Goal: Task Accomplishment & Management: Complete application form

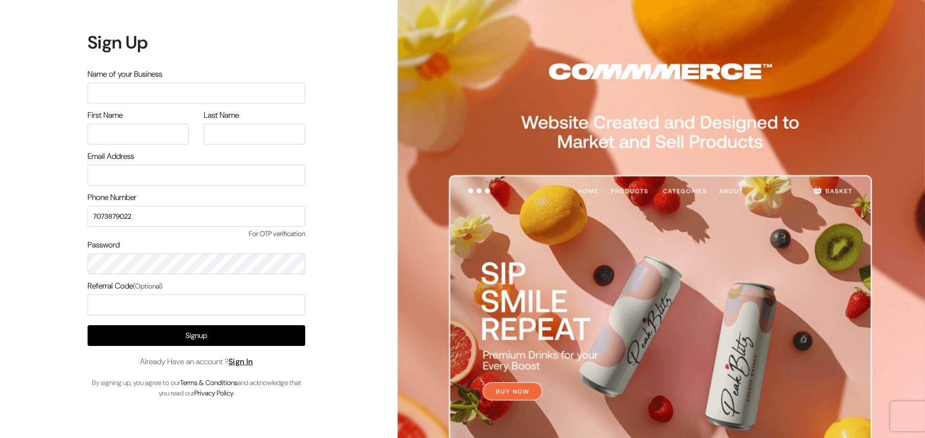
click at [150, 99] on input "text" at bounding box center [197, 93] width 218 height 21
type input "+"
type input "M"
type input "Cream Buy"
click at [138, 132] on input "text" at bounding box center [138, 134] width 101 height 21
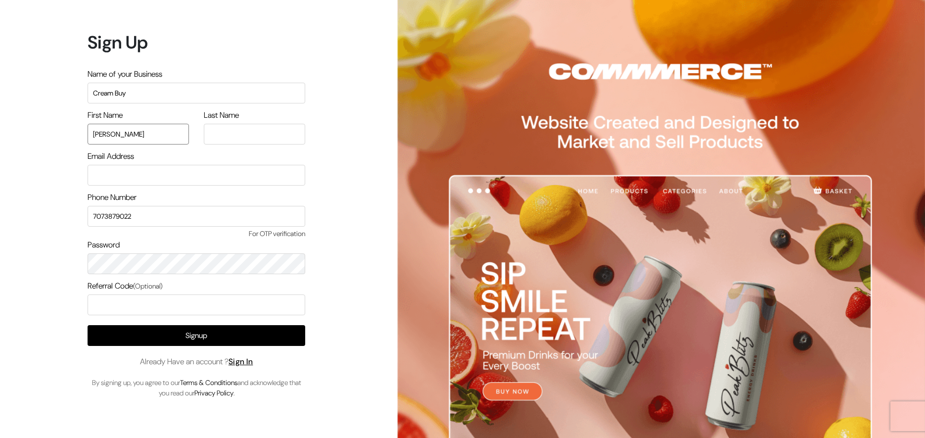
type input "Manmohan"
type input "Saini"
click at [115, 167] on input "email" at bounding box center [197, 175] width 218 height 21
type input "creambuy@gmail.com"
click at [101, 304] on input "text" at bounding box center [197, 304] width 218 height 21
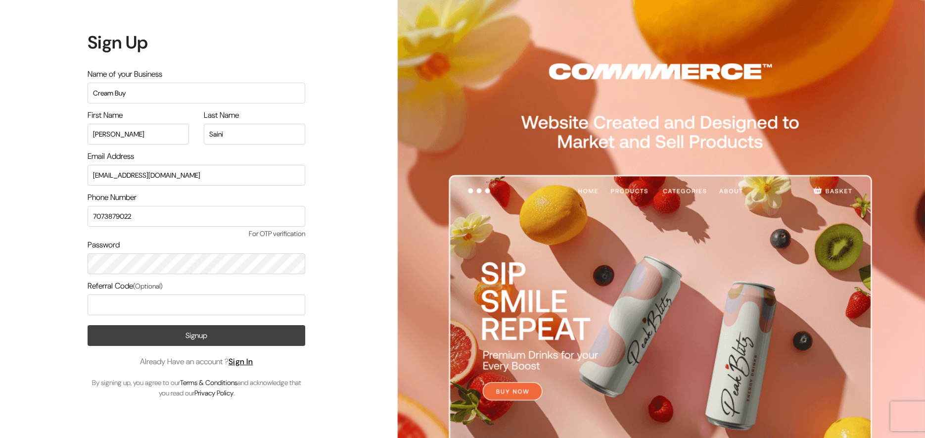
click at [130, 328] on button "Signup" at bounding box center [197, 335] width 218 height 21
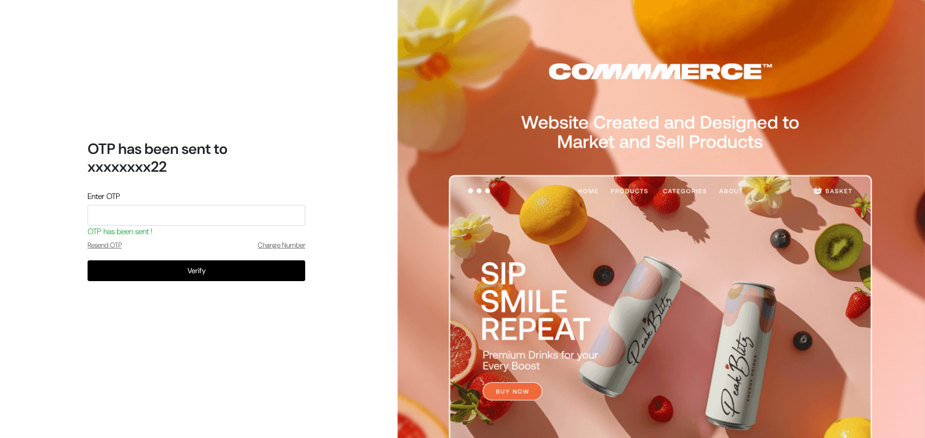
click at [163, 217] on input "tel" at bounding box center [197, 215] width 218 height 21
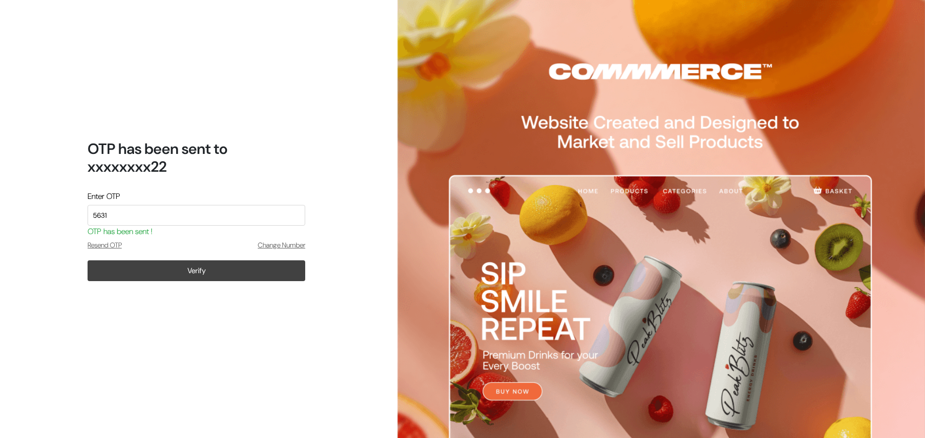
type input "5631"
click at [180, 269] on button "Verify" at bounding box center [197, 270] width 218 height 21
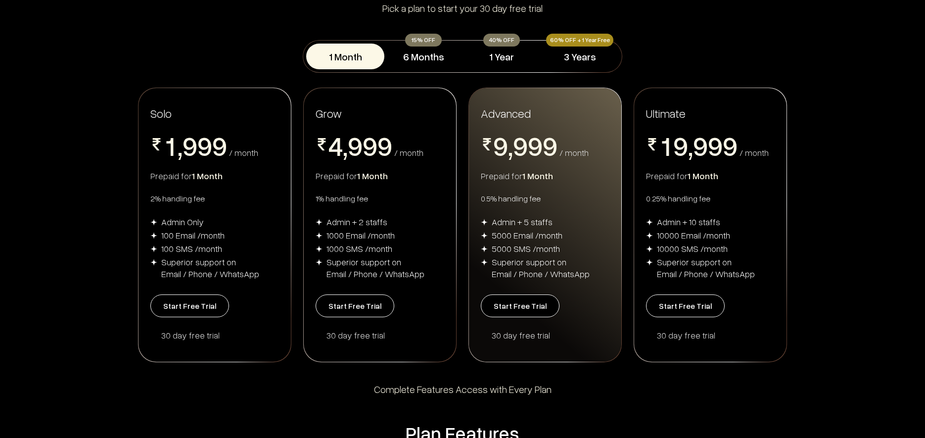
scroll to position [119, 0]
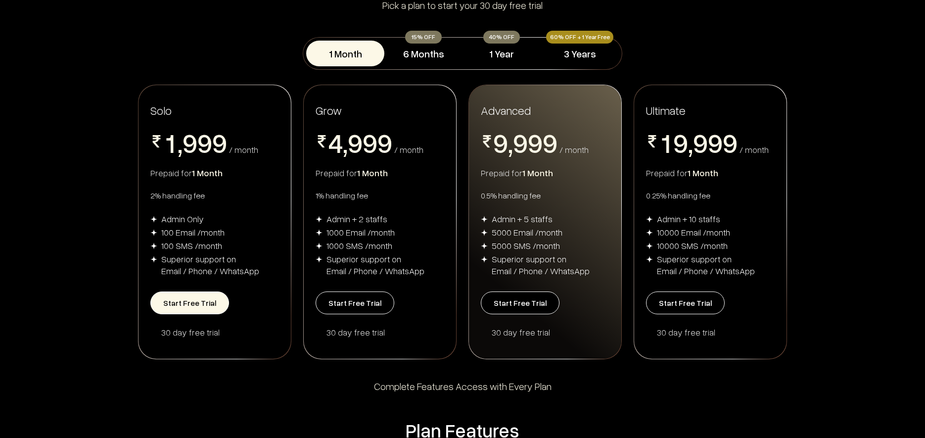
drag, startPoint x: 163, startPoint y: 300, endPoint x: 221, endPoint y: 457, distance: 167.0
click at [520, 48] on button "1 Year" at bounding box center [502, 54] width 78 height 26
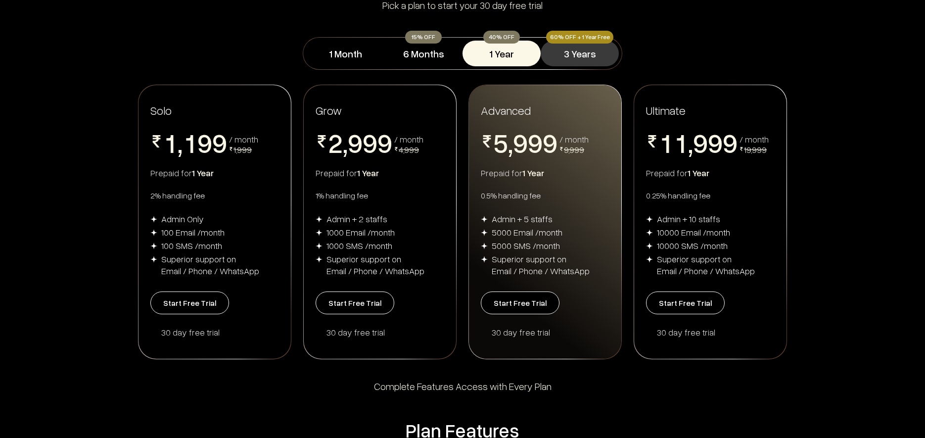
click at [601, 50] on button "3 Years" at bounding box center [580, 54] width 78 height 26
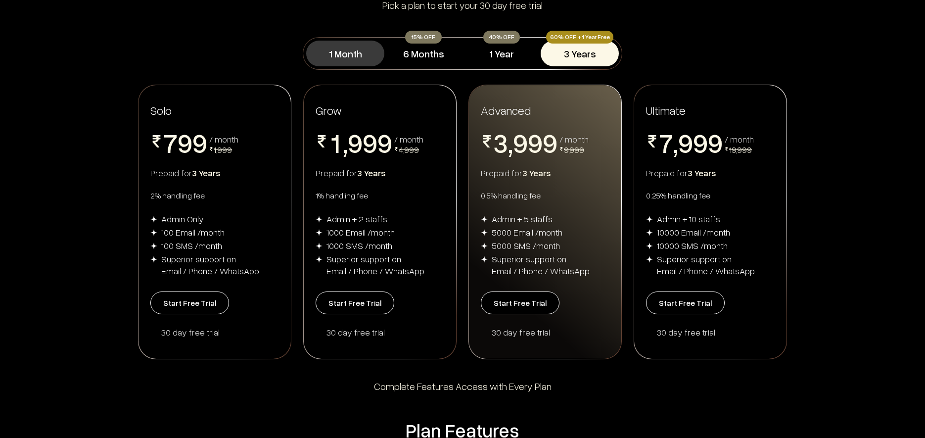
click at [357, 52] on button "1 Month" at bounding box center [345, 54] width 78 height 26
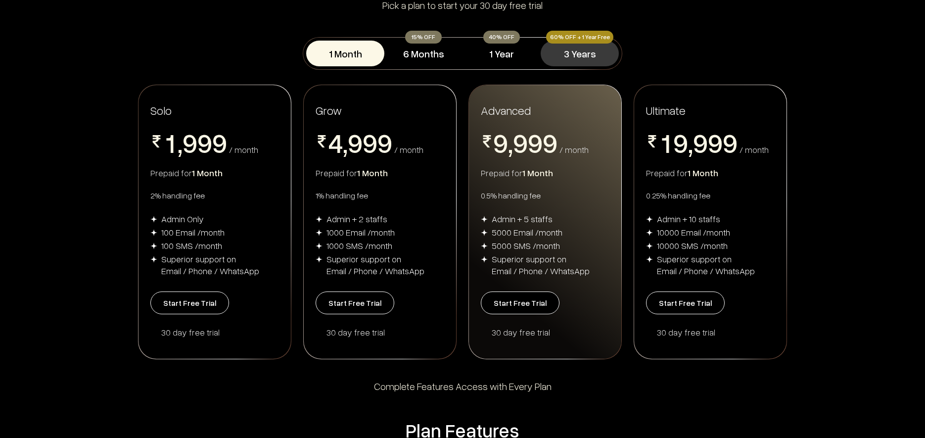
click at [584, 65] on button "3 Years" at bounding box center [580, 54] width 78 height 26
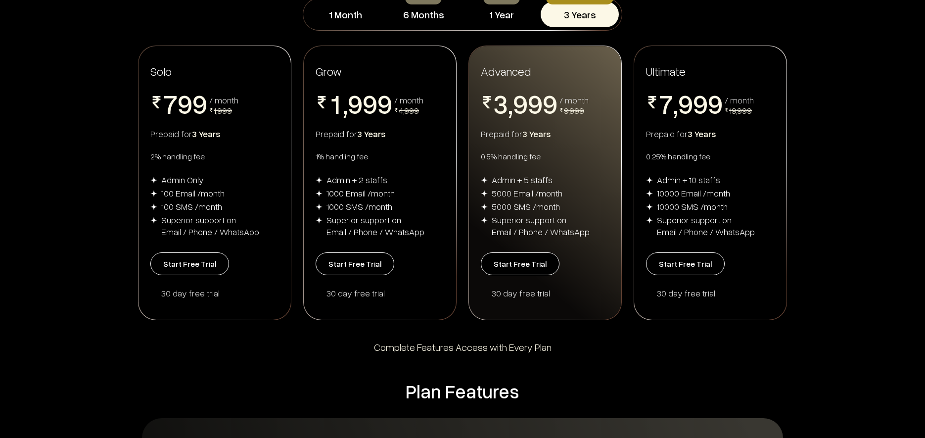
scroll to position [150, 0]
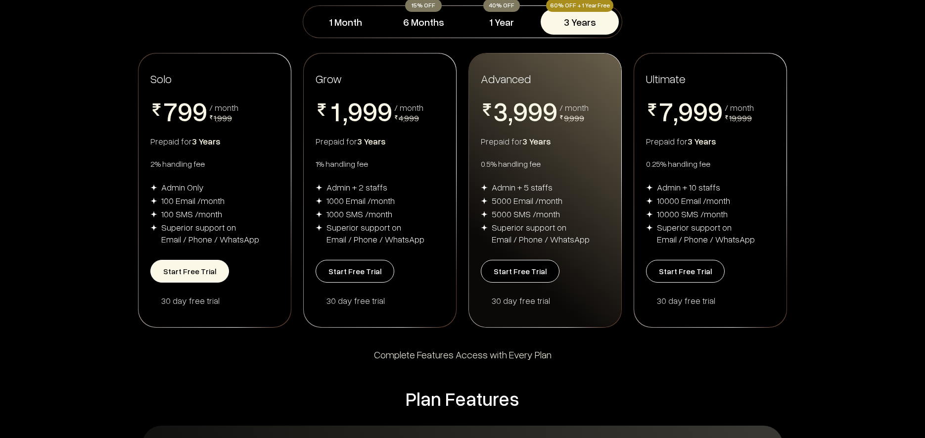
click at [208, 272] on button "Start Free Trial" at bounding box center [189, 271] width 79 height 23
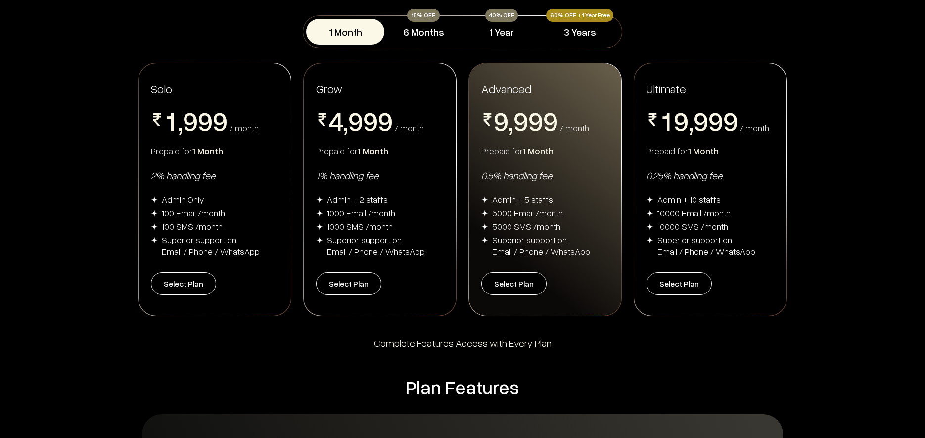
scroll to position [150, 0]
click at [425, 31] on button "6 Months" at bounding box center [423, 32] width 78 height 26
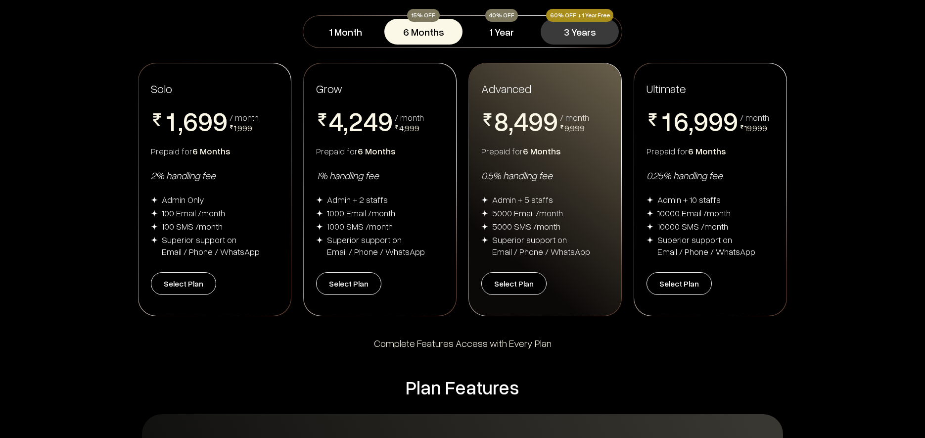
click at [597, 34] on button "3 Years" at bounding box center [580, 32] width 78 height 26
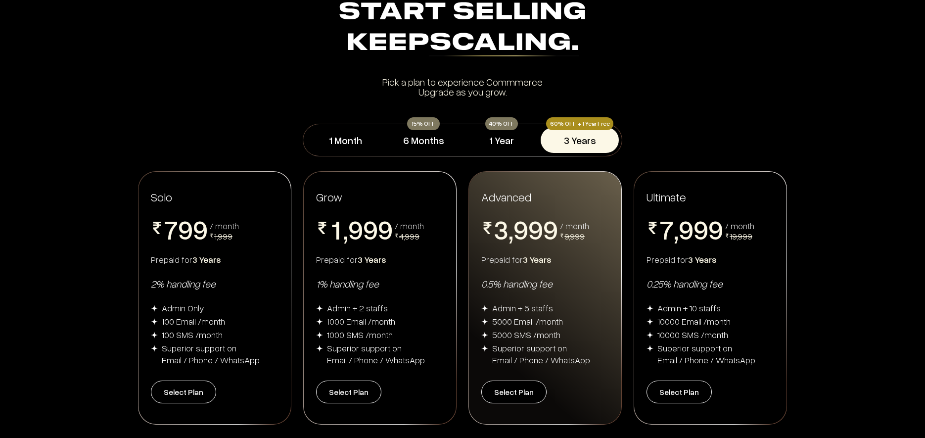
scroll to position [48, 0]
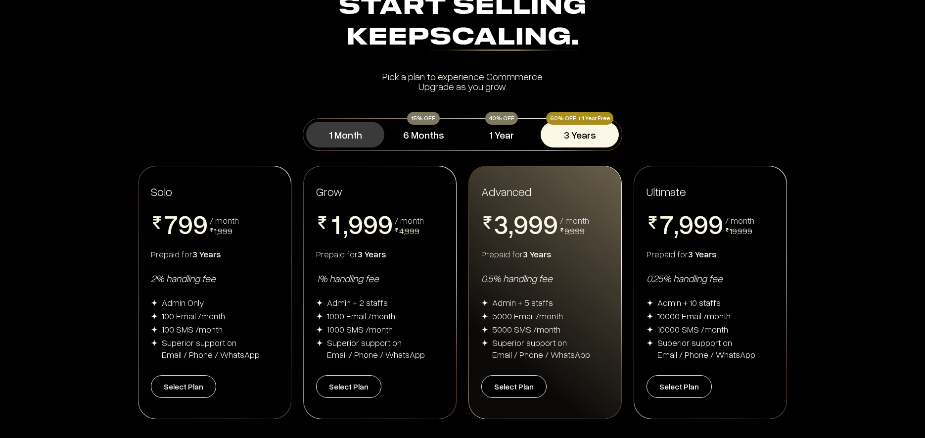
click at [344, 142] on button "1 Month" at bounding box center [345, 135] width 78 height 26
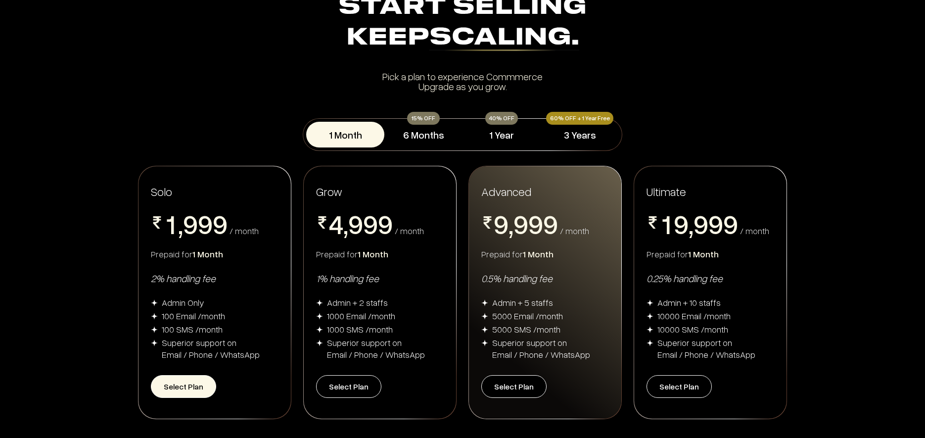
click at [181, 386] on button "Select Plan" at bounding box center [183, 386] width 65 height 23
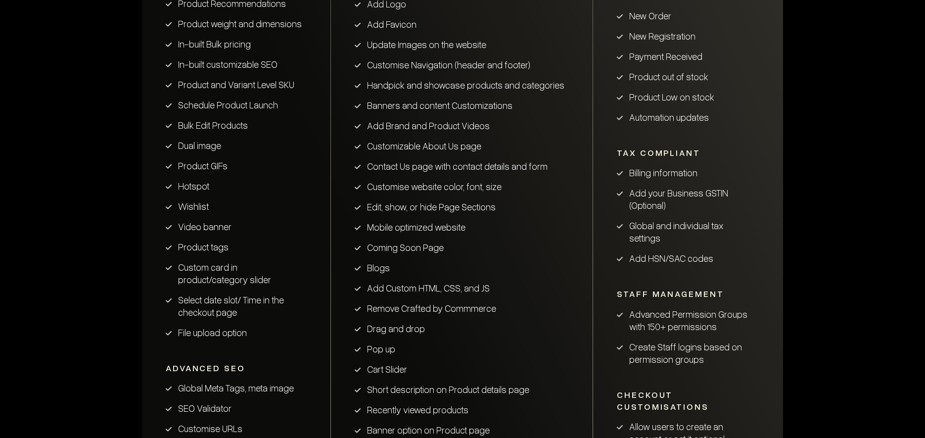
scroll to position [1006, 0]
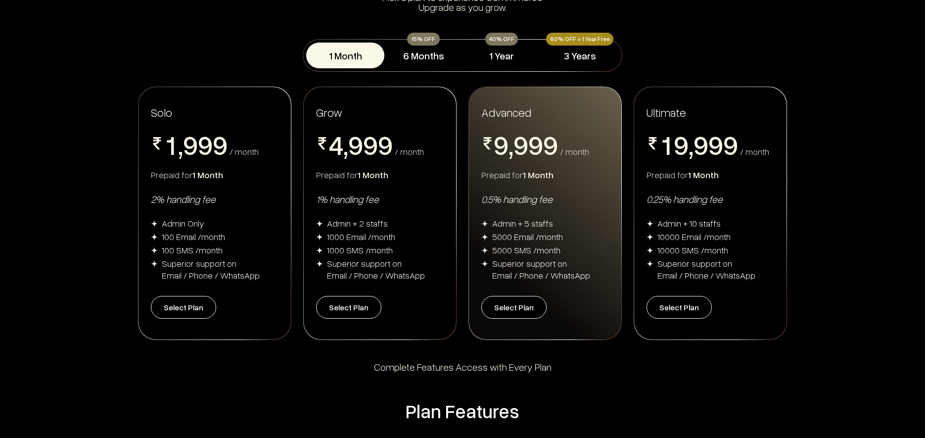
scroll to position [87, 0]
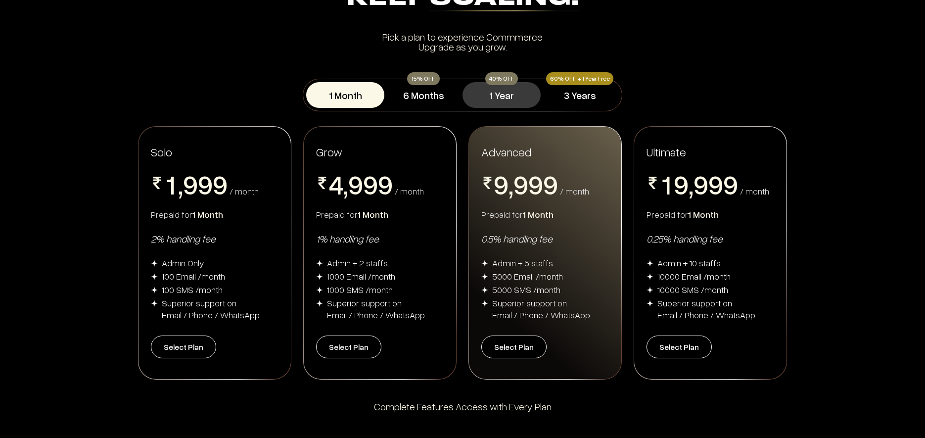
click at [503, 101] on button "1 Year" at bounding box center [502, 95] width 78 height 26
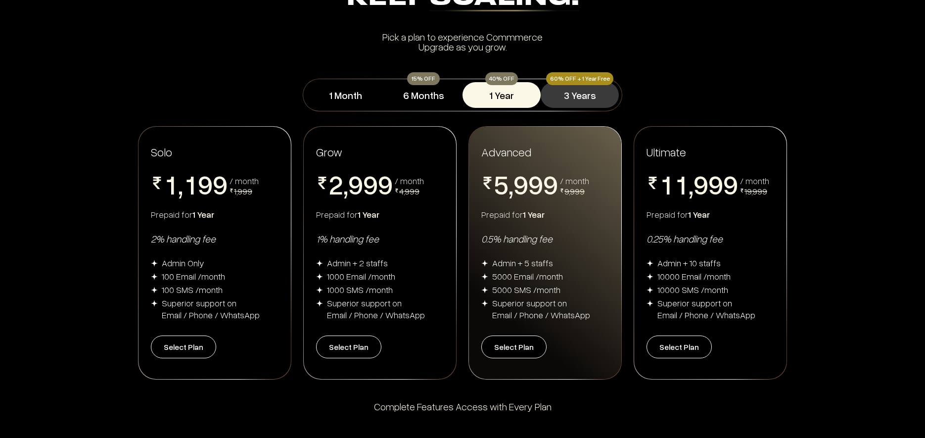
click at [562, 97] on button "3 Years" at bounding box center [580, 95] width 78 height 26
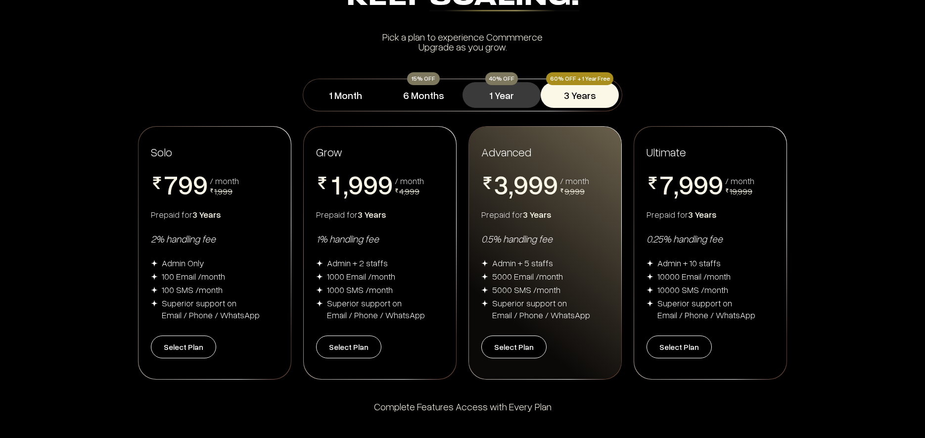
click at [498, 96] on button "1 Year" at bounding box center [502, 95] width 78 height 26
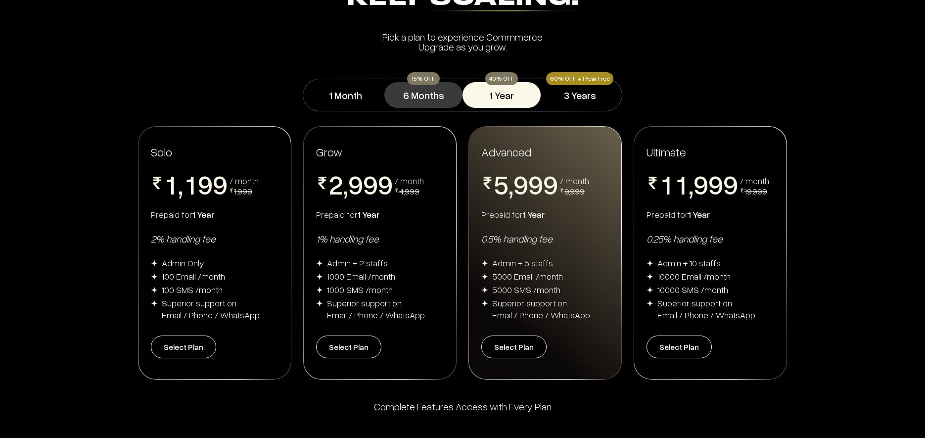
click at [421, 92] on button "6 Months" at bounding box center [423, 95] width 78 height 26
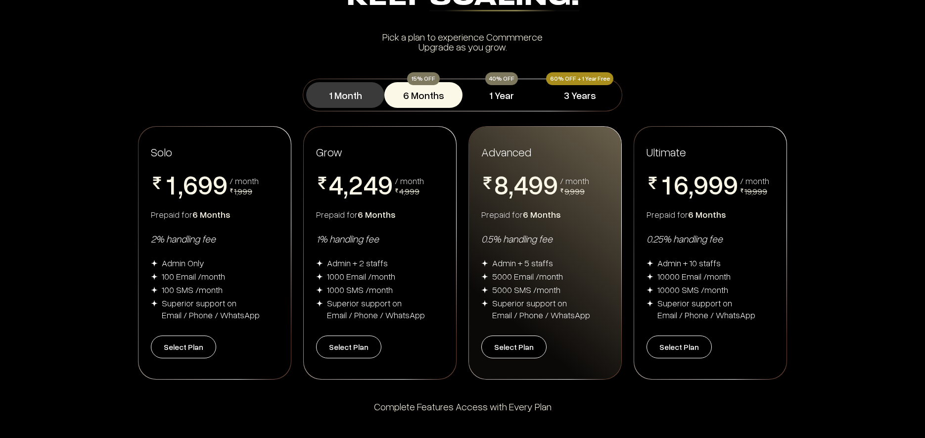
click at [340, 104] on button "1 Month" at bounding box center [345, 95] width 78 height 26
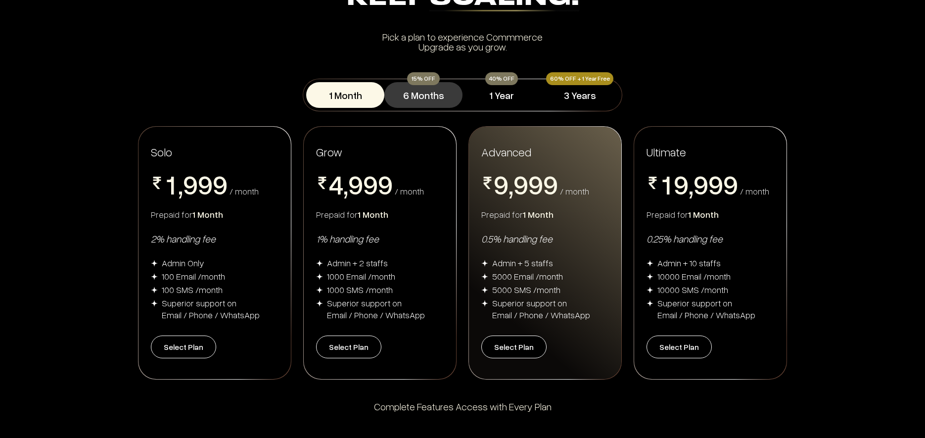
click at [431, 90] on button "6 Months" at bounding box center [423, 95] width 78 height 26
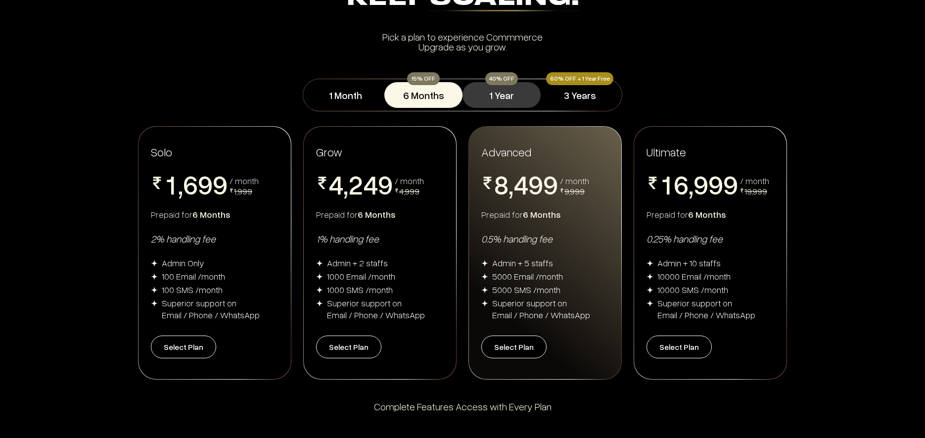
click at [507, 94] on button "1 Year" at bounding box center [502, 95] width 78 height 26
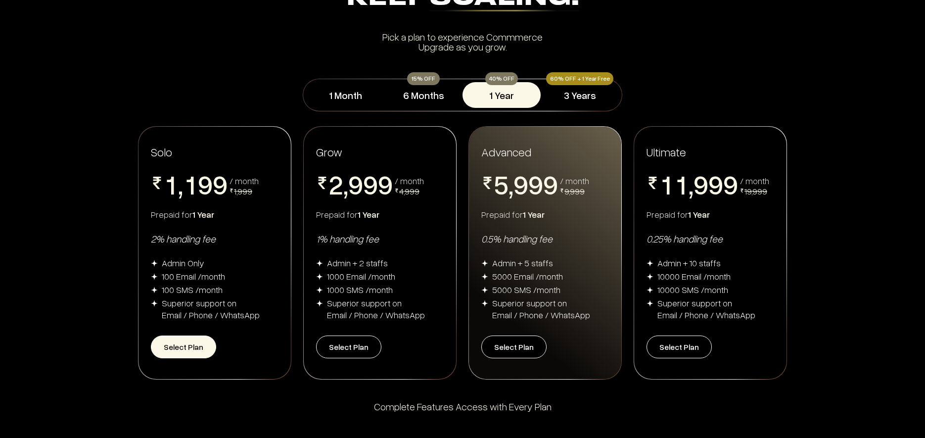
click at [197, 346] on button "Select Plan" at bounding box center [183, 346] width 65 height 23
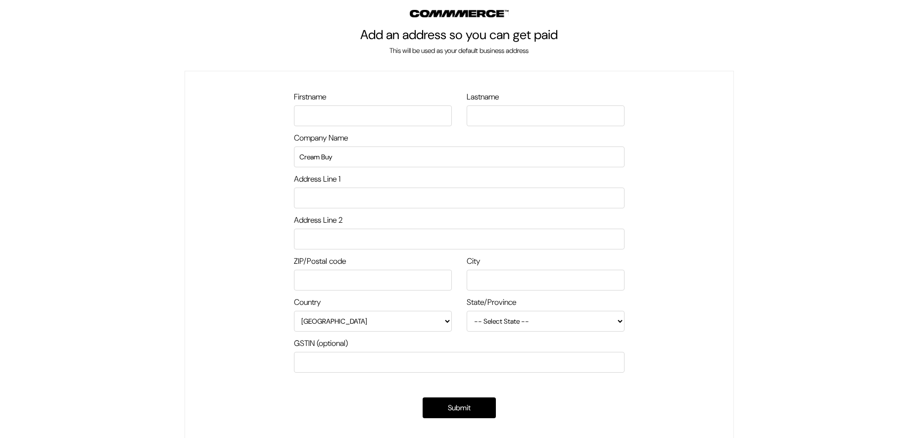
click at [393, 114] on input "text" at bounding box center [373, 115] width 158 height 21
type input "[PERSON_NAME]"
click at [480, 108] on input "text" at bounding box center [546, 115] width 158 height 21
click at [489, 112] on input "text" at bounding box center [546, 115] width 158 height 21
type input "Saini"
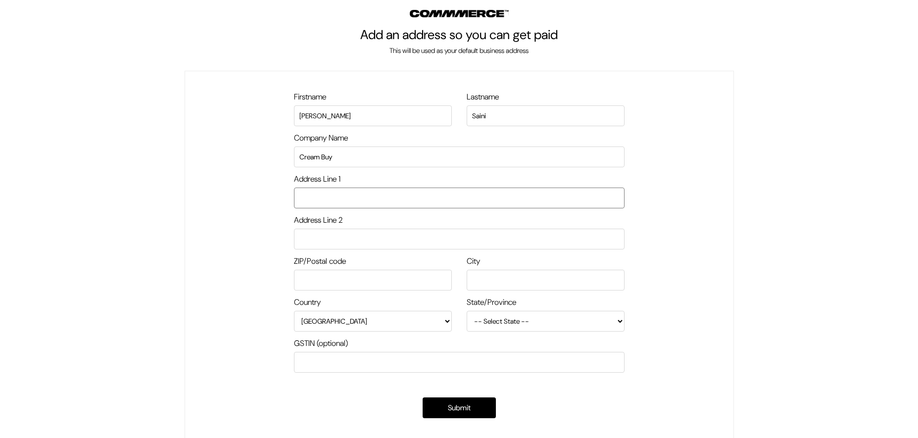
click at [385, 203] on input "text" at bounding box center [459, 198] width 331 height 21
click at [385, 201] on input "text" at bounding box center [459, 198] width 331 height 21
click at [283, 228] on div "Firstname Manmohan Lastname Saini Company Name Cream Buy Address Line 1 Address…" at bounding box center [459, 257] width 549 height 373
click at [317, 202] on input "text" at bounding box center [459, 198] width 331 height 21
click at [317, 242] on input "text" at bounding box center [459, 239] width 331 height 21
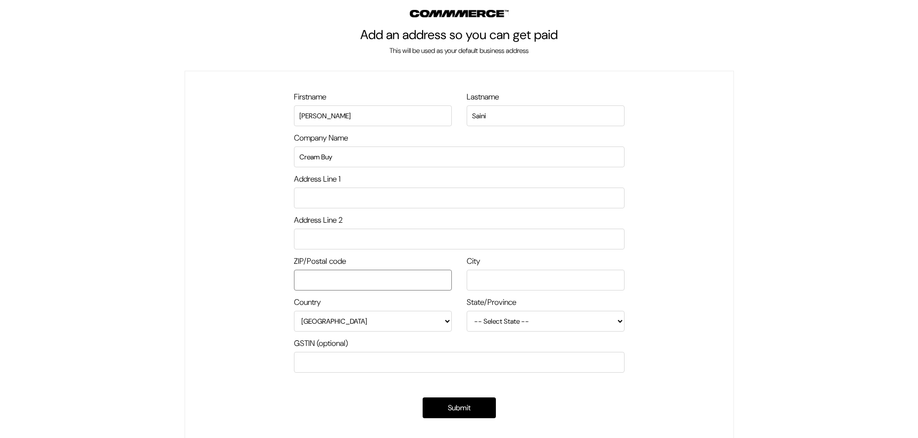
click at [343, 280] on input "text" at bounding box center [373, 280] width 158 height 21
type input "303301"
type input "Jaipur"
select select "Rajasthan"
type input "303301"
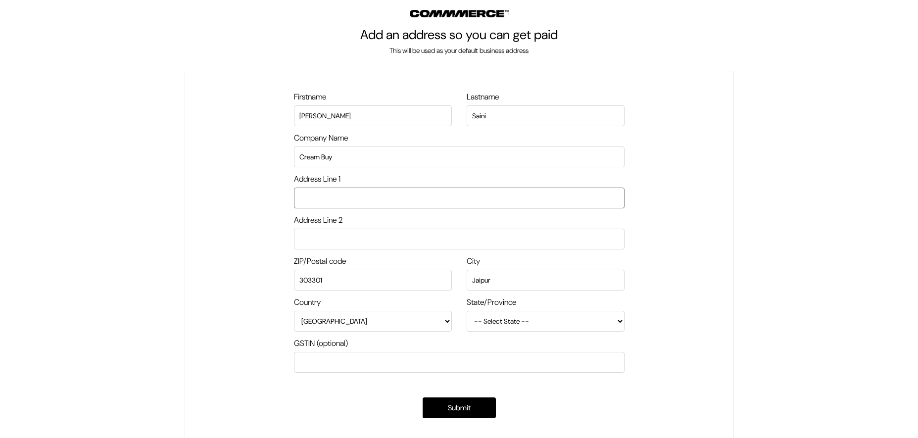
click at [322, 207] on input "text" at bounding box center [459, 198] width 331 height 21
type input "Nai Dhani Charana Ki Badiya Toonga Road Bassi"
click at [426, 403] on button "Submit" at bounding box center [459, 407] width 73 height 21
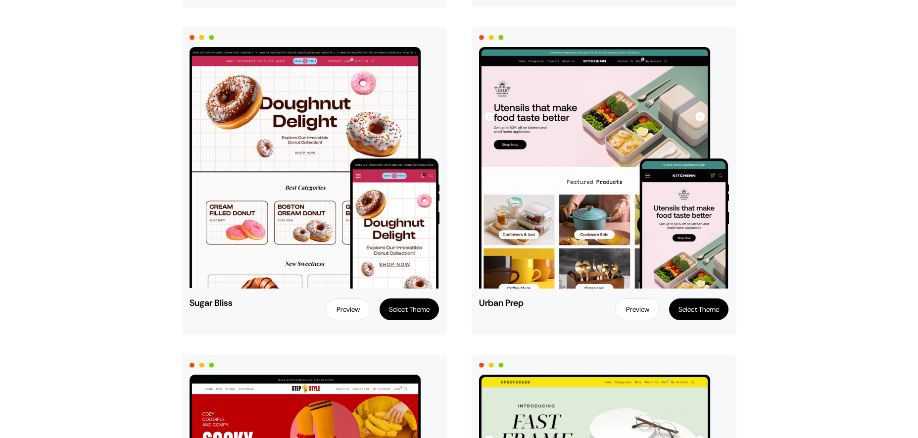
scroll to position [424, 0]
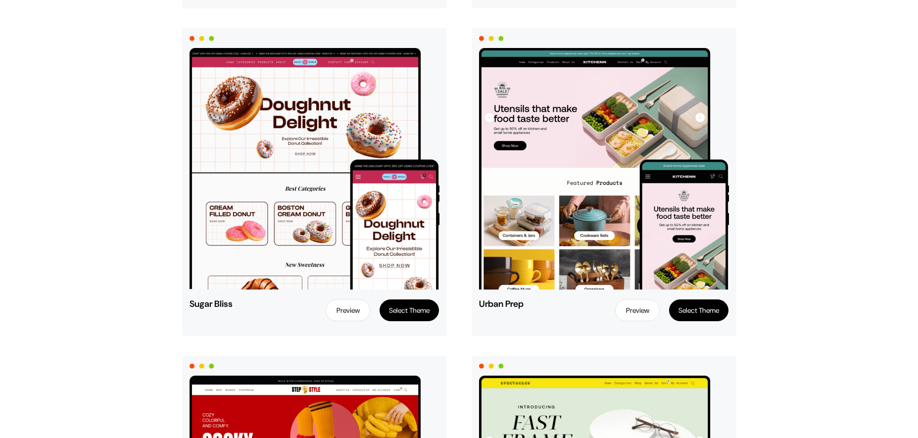
click at [644, 306] on link "Preview" at bounding box center [637, 310] width 45 height 22
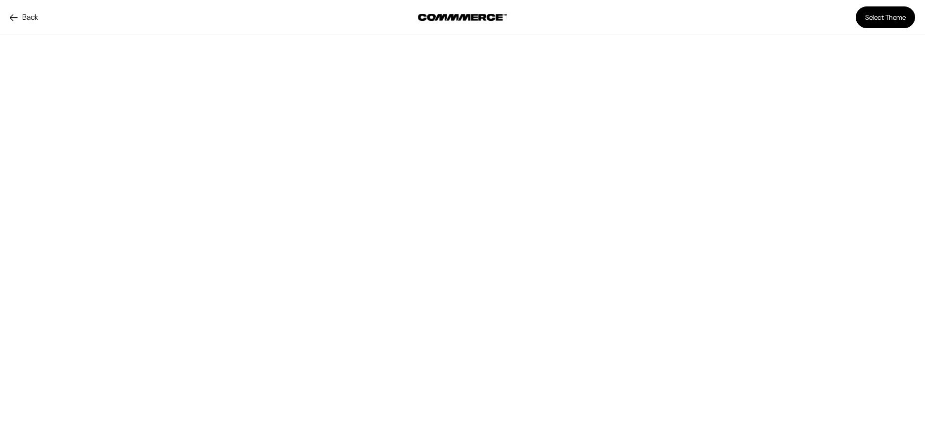
click at [10, 19] on link "Back" at bounding box center [24, 17] width 28 height 12
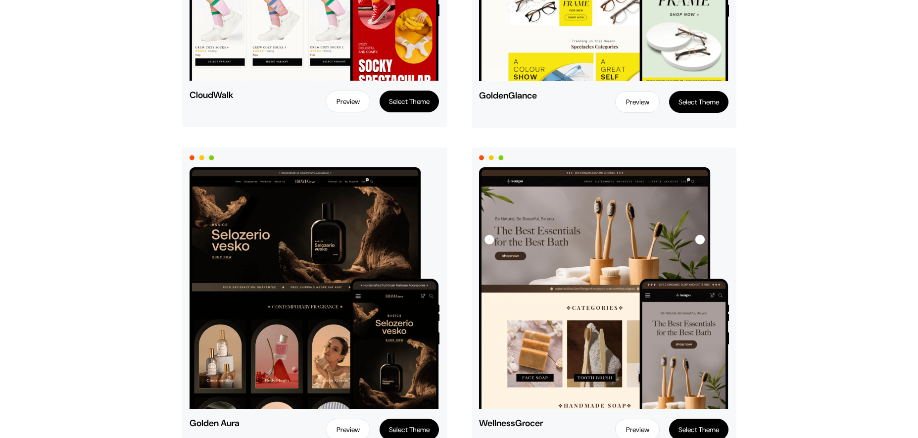
scroll to position [966, 0]
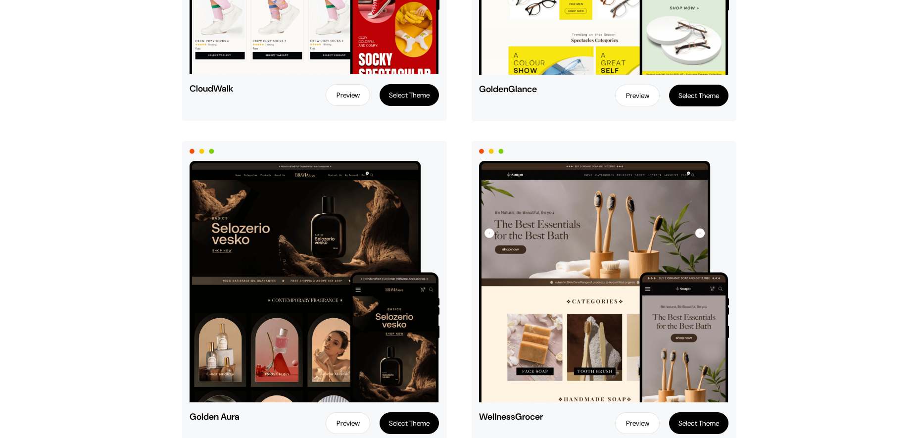
click at [287, 236] on img at bounding box center [315, 281] width 250 height 241
click at [352, 422] on link "Preview" at bounding box center [348, 423] width 45 height 22
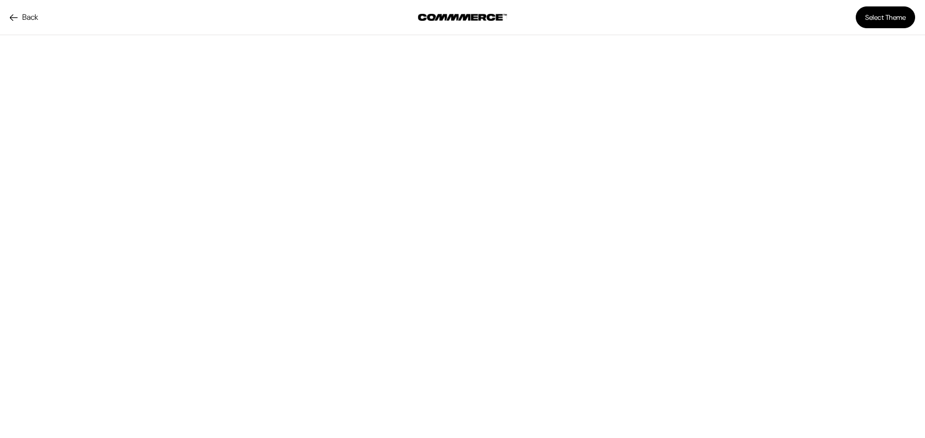
click at [16, 14] on link "Back" at bounding box center [24, 17] width 28 height 12
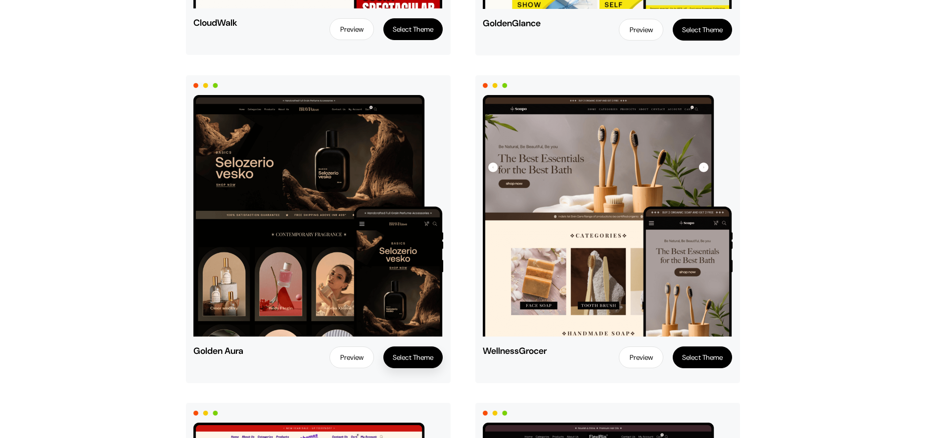
scroll to position [1045, 0]
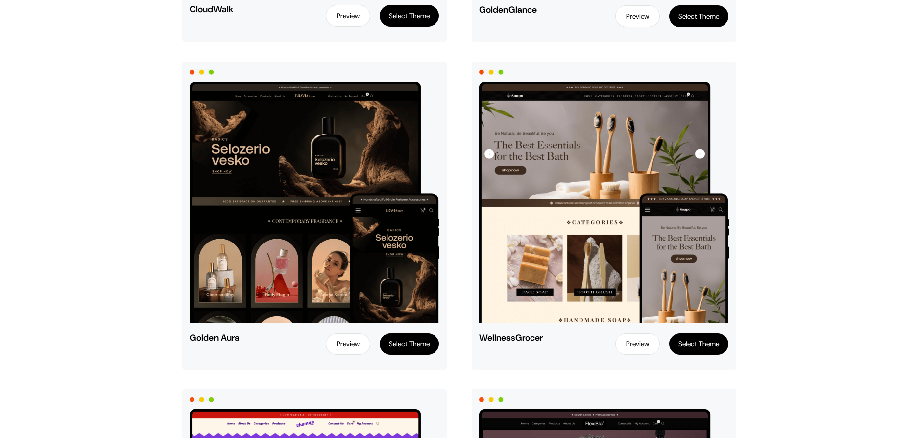
click at [401, 345] on button "Select Theme" at bounding box center [409, 344] width 59 height 22
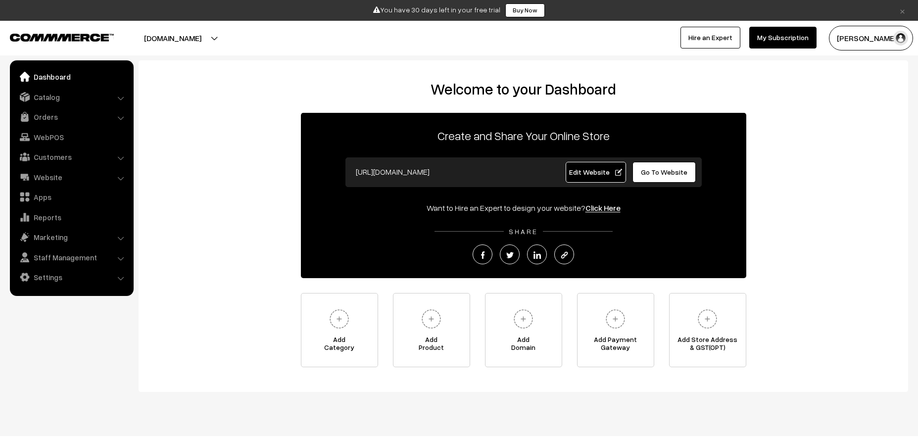
click at [663, 173] on span "Go To Website" at bounding box center [664, 172] width 47 height 8
click at [597, 178] on link "Edit Website" at bounding box center [596, 172] width 60 height 21
click at [37, 283] on link "Settings" at bounding box center [71, 277] width 118 height 18
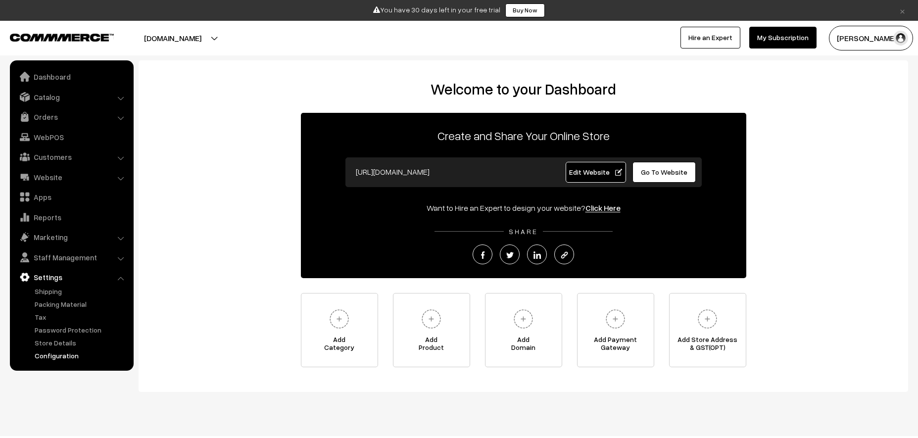
click at [58, 360] on link "Configuration" at bounding box center [81, 355] width 98 height 10
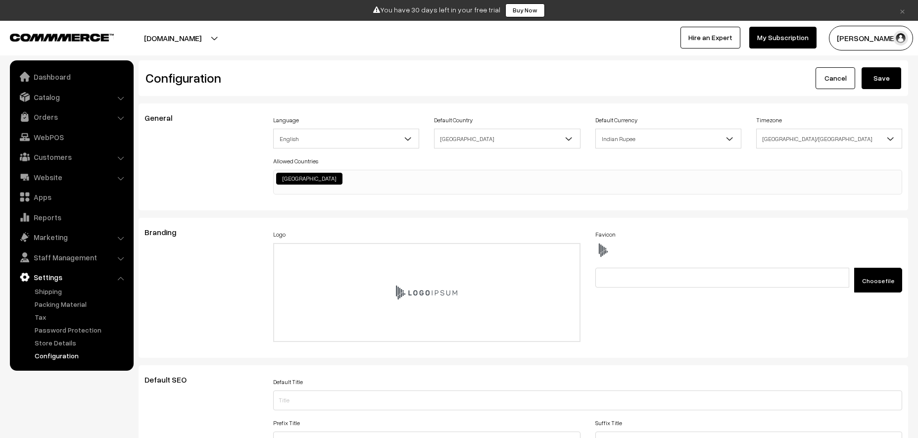
scroll to position [941, 0]
click at [240, 219] on div "Branding Logo Drag and drop a file here or click Ooops, something wrong appende…" at bounding box center [523, 288] width 769 height 140
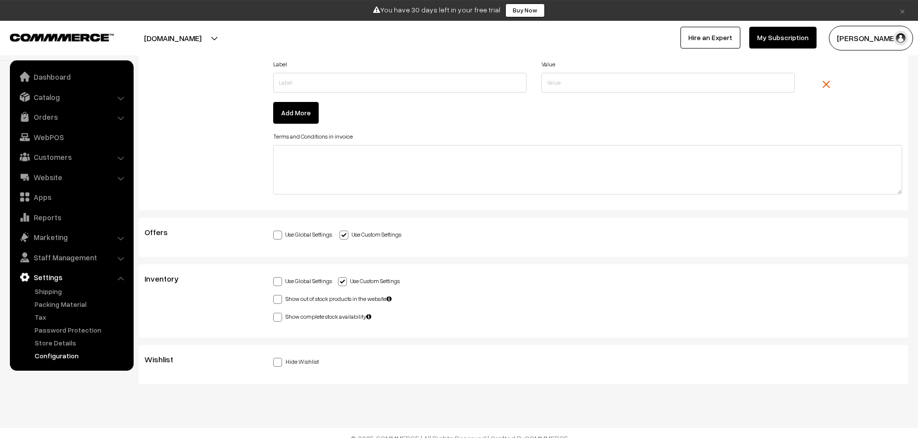
scroll to position [2548, 0]
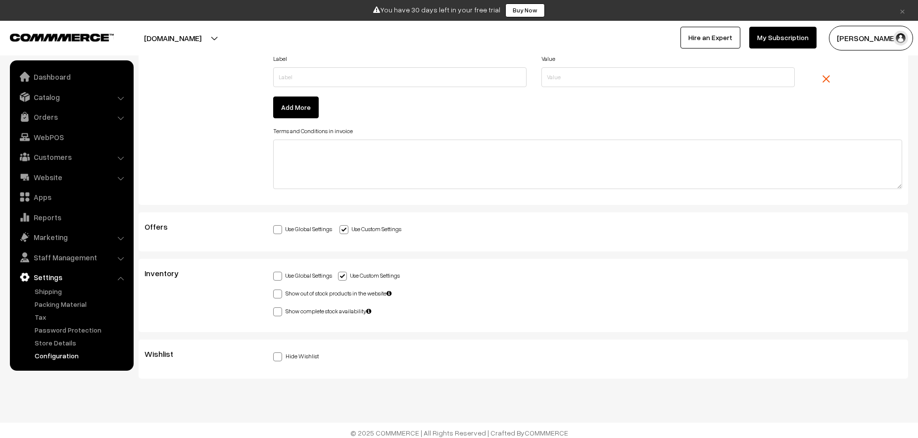
click at [895, 33] on button "[PERSON_NAME]" at bounding box center [871, 38] width 84 height 25
click at [856, 69] on link "My Profile" at bounding box center [871, 69] width 84 height 22
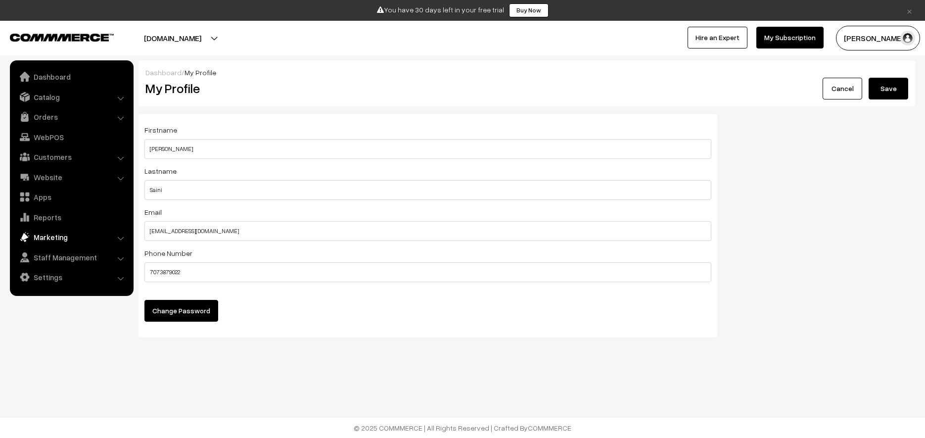
click at [59, 236] on link "Marketing" at bounding box center [71, 237] width 118 height 18
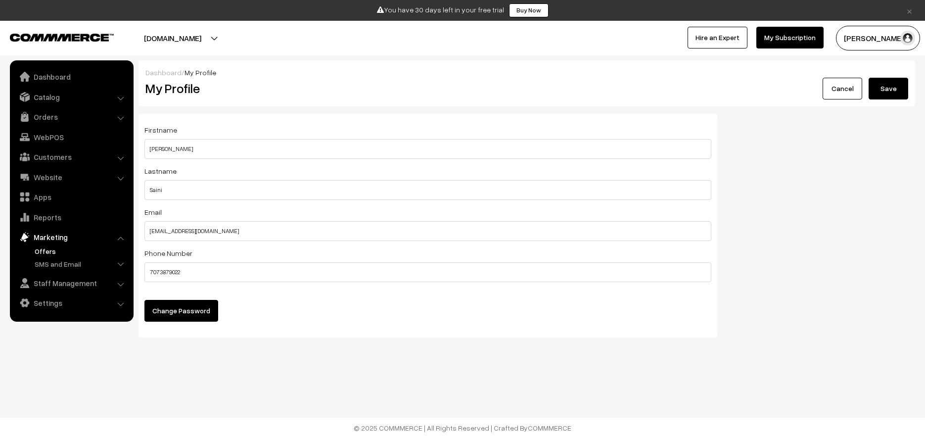
click at [52, 247] on link "Offers" at bounding box center [81, 251] width 98 height 10
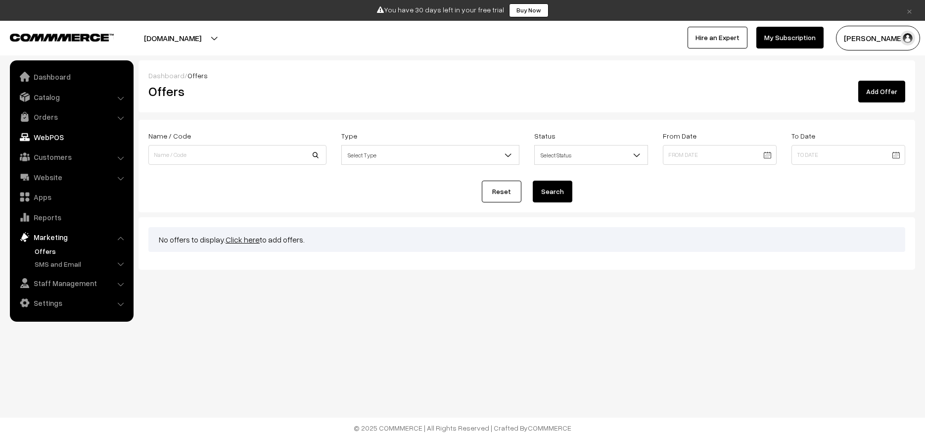
click at [54, 140] on link "WebPOS" at bounding box center [71, 137] width 118 height 18
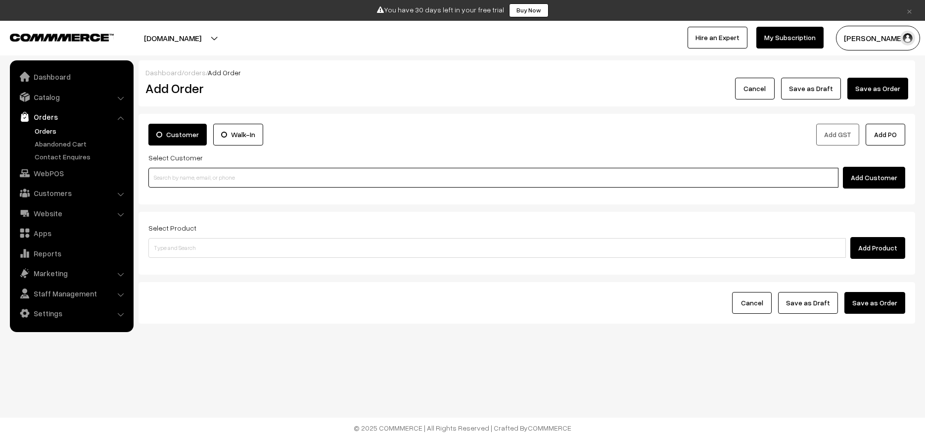
click at [192, 183] on input at bounding box center [493, 178] width 690 height 20
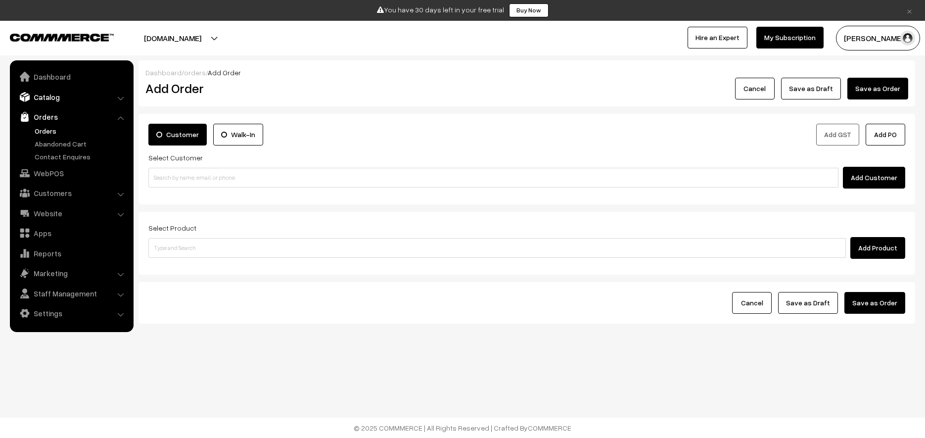
click at [45, 97] on link "Catalog" at bounding box center [71, 97] width 118 height 18
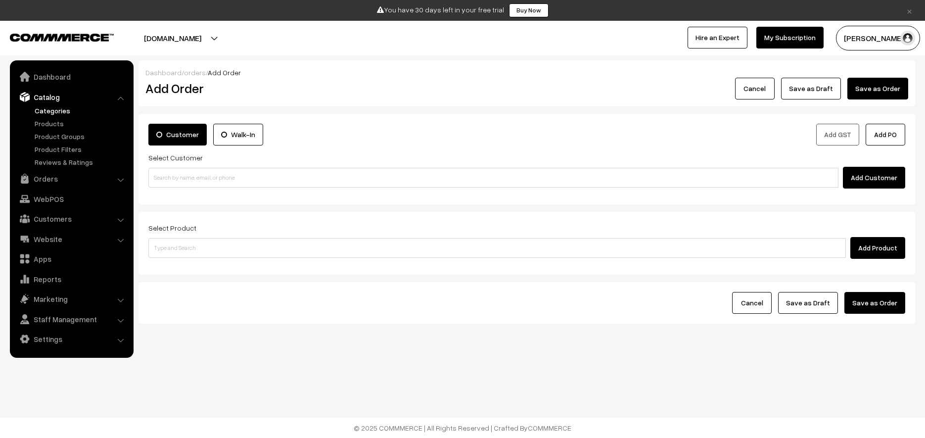
click at [45, 108] on link "Categories" at bounding box center [81, 110] width 98 height 10
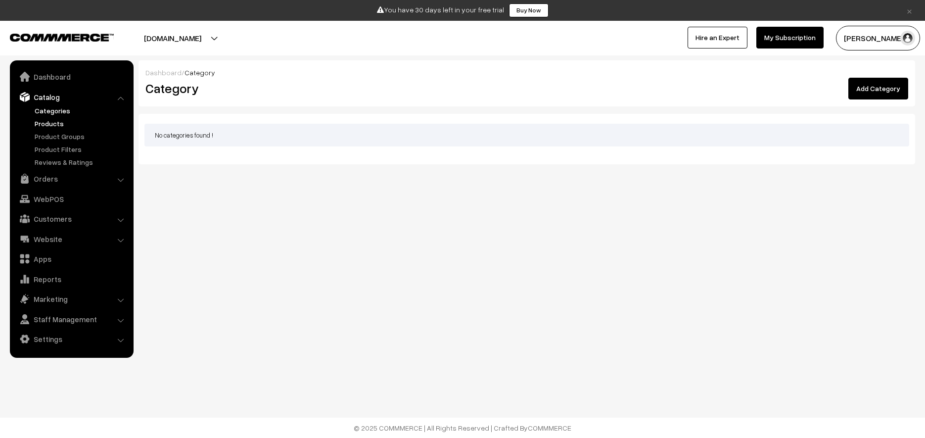
click at [66, 122] on link "Products" at bounding box center [81, 123] width 98 height 10
click at [56, 82] on link "Dashboard" at bounding box center [71, 77] width 118 height 18
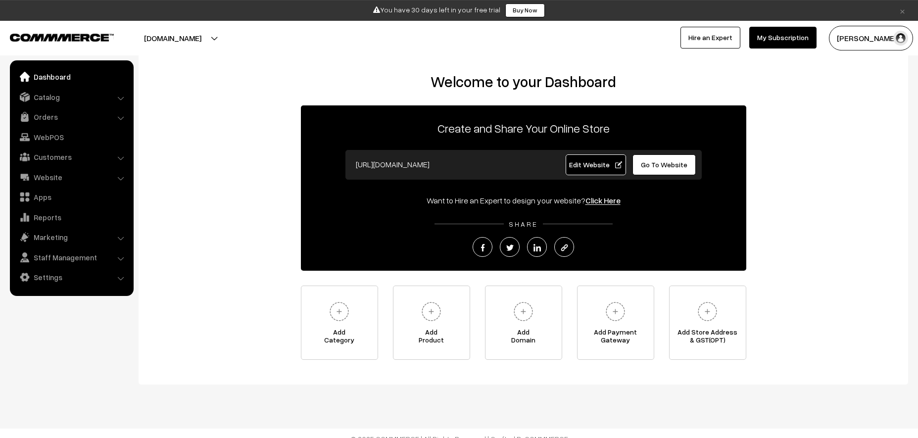
scroll to position [2, 0]
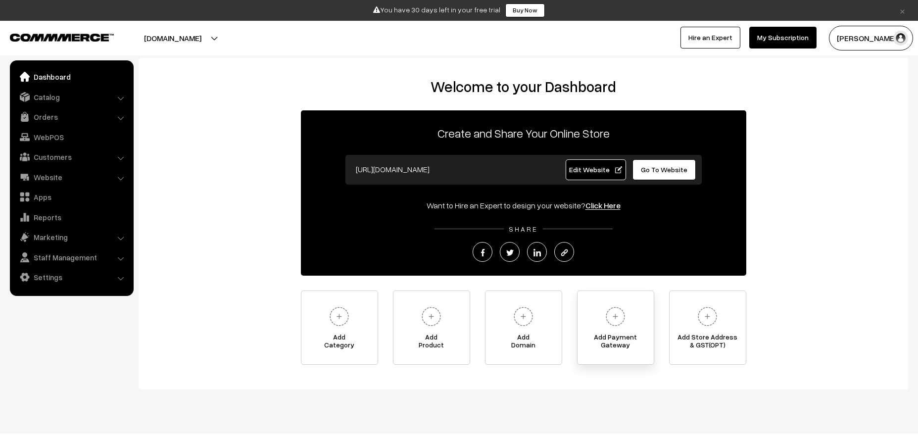
click at [609, 324] on img at bounding box center [615, 316] width 27 height 27
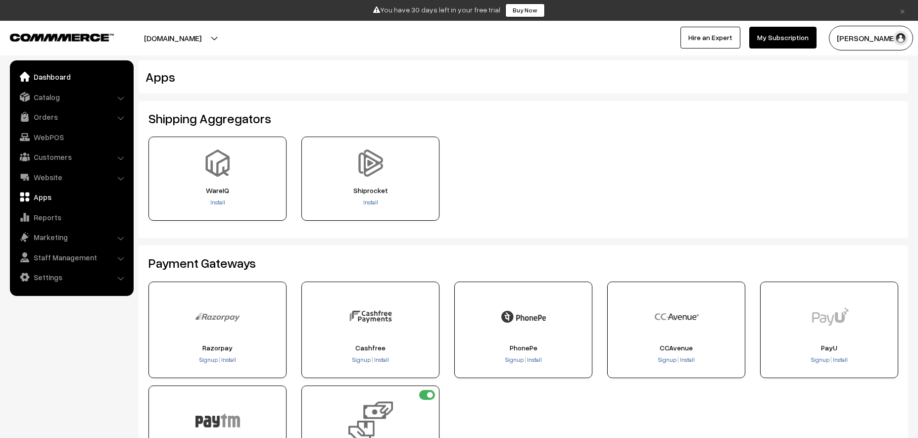
click at [46, 82] on link "Dashboard" at bounding box center [71, 77] width 118 height 18
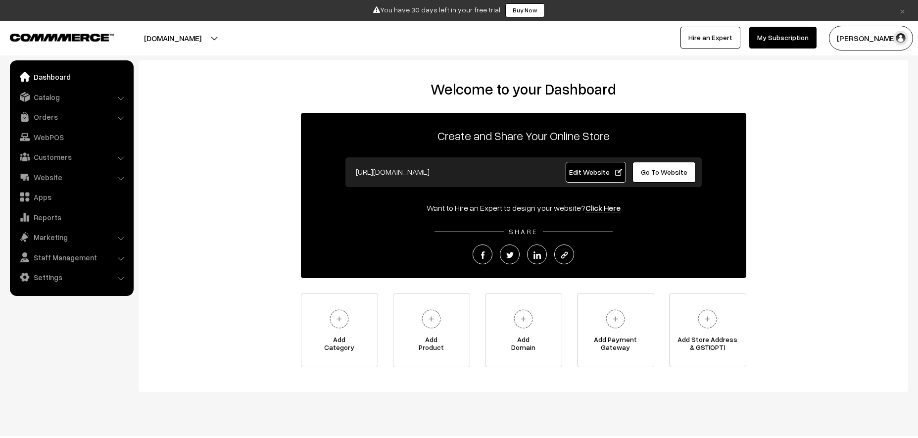
click at [177, 36] on button "[DOMAIN_NAME]" at bounding box center [172, 38] width 127 height 25
click at [240, 79] on link "Go to Website" at bounding box center [233, 69] width 79 height 22
click at [68, 178] on link "Website" at bounding box center [71, 177] width 118 height 18
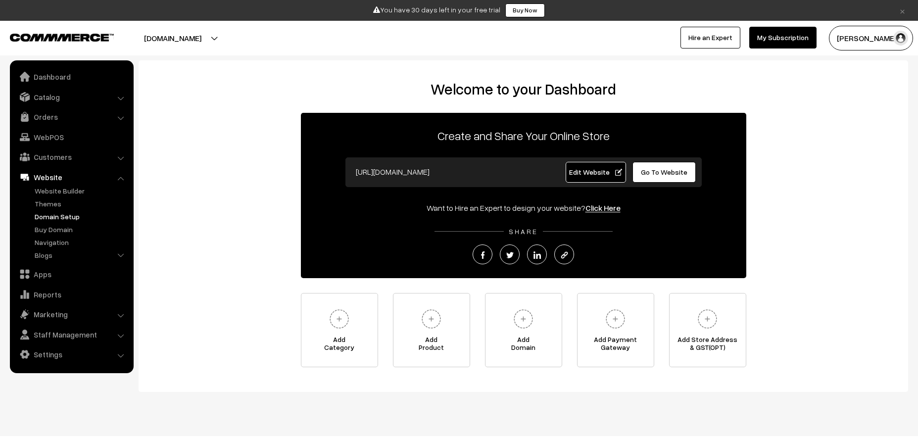
click at [69, 216] on link "Domain Setup" at bounding box center [81, 216] width 98 height 10
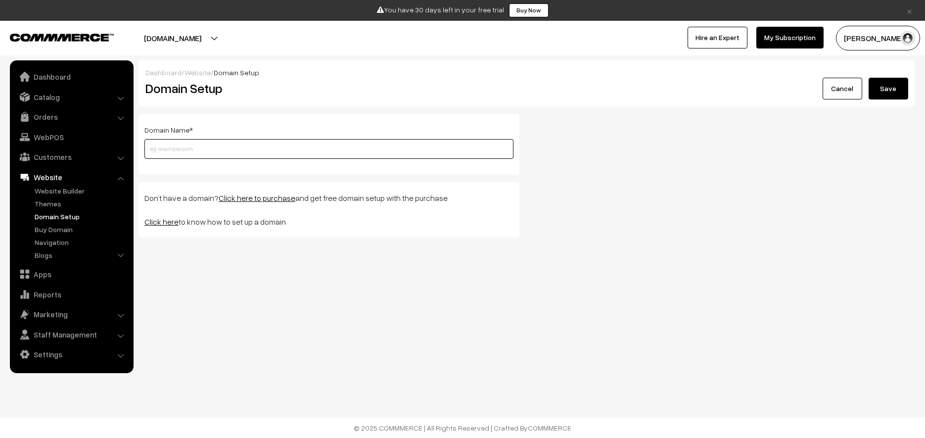
click at [230, 155] on input "text" at bounding box center [328, 149] width 369 height 20
type input "creambuy.com"
click at [869, 78] on button "Save" at bounding box center [889, 89] width 40 height 22
click at [175, 225] on link "Click here" at bounding box center [161, 222] width 34 height 10
click at [256, 196] on link "Click here to purchase" at bounding box center [257, 198] width 77 height 10
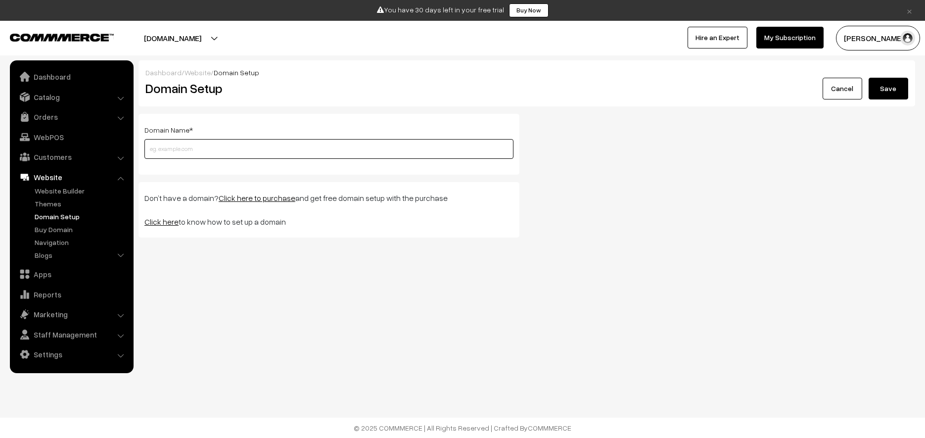
click at [196, 149] on input "text" at bounding box center [328, 149] width 369 height 20
type input "creambuy.com"
click at [595, 136] on div "Domain Name * creambuy.com Please enter a valid domain name ! Don’t have a doma…" at bounding box center [527, 179] width 792 height 131
click at [881, 85] on button "Save" at bounding box center [889, 89] width 40 height 22
click at [54, 243] on link "Navigation" at bounding box center [81, 242] width 98 height 10
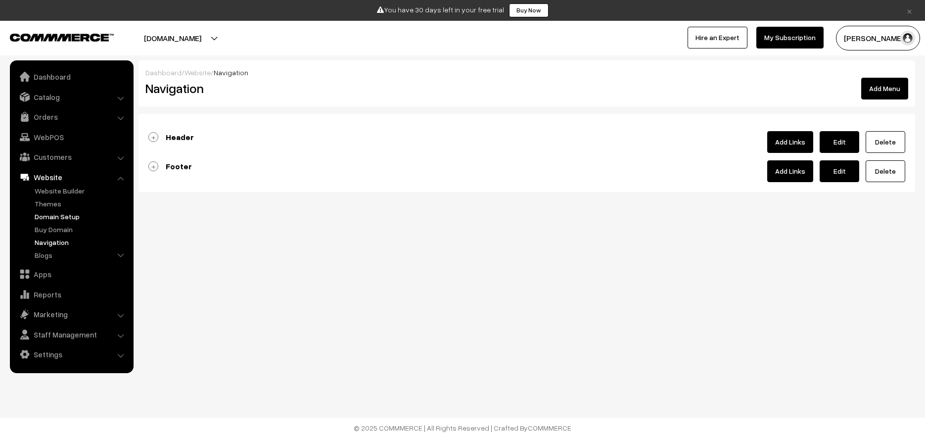
click at [66, 220] on link "Domain Setup" at bounding box center [81, 216] width 98 height 10
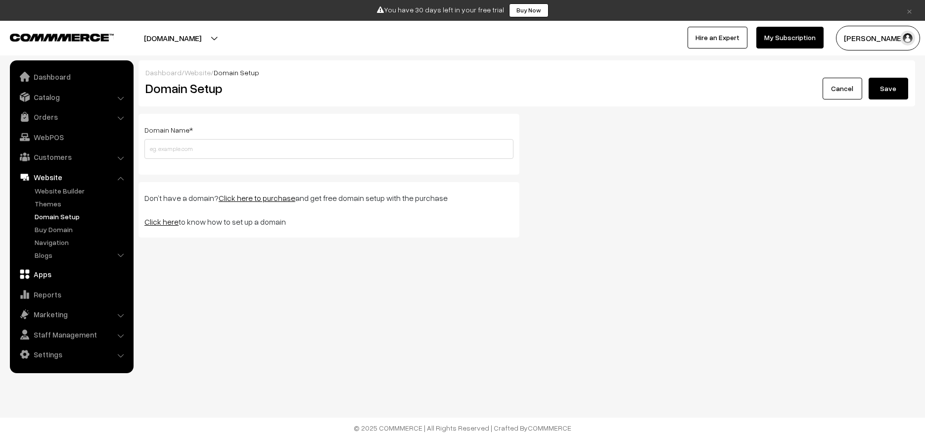
click at [58, 276] on link "Apps" at bounding box center [71, 274] width 118 height 18
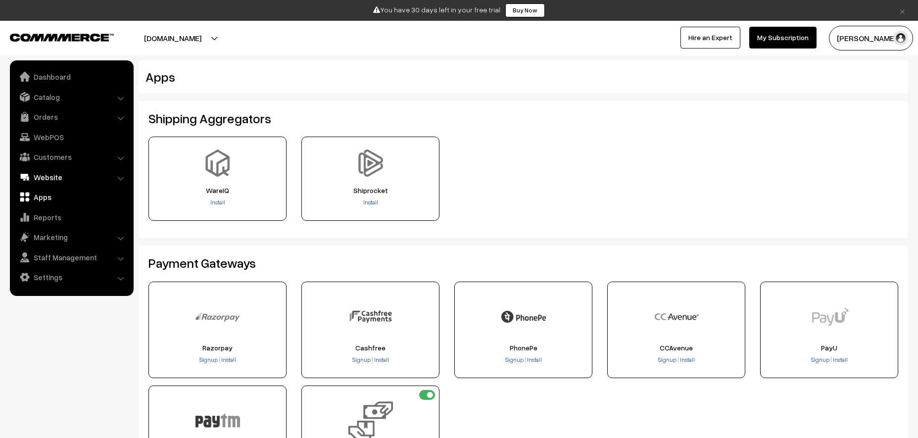
click at [55, 171] on link "Website" at bounding box center [71, 177] width 118 height 18
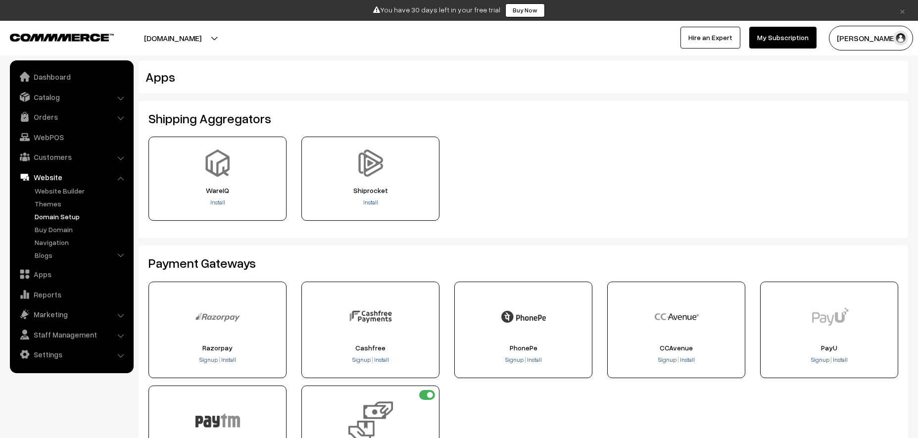
click at [57, 220] on link "Domain Setup" at bounding box center [81, 216] width 98 height 10
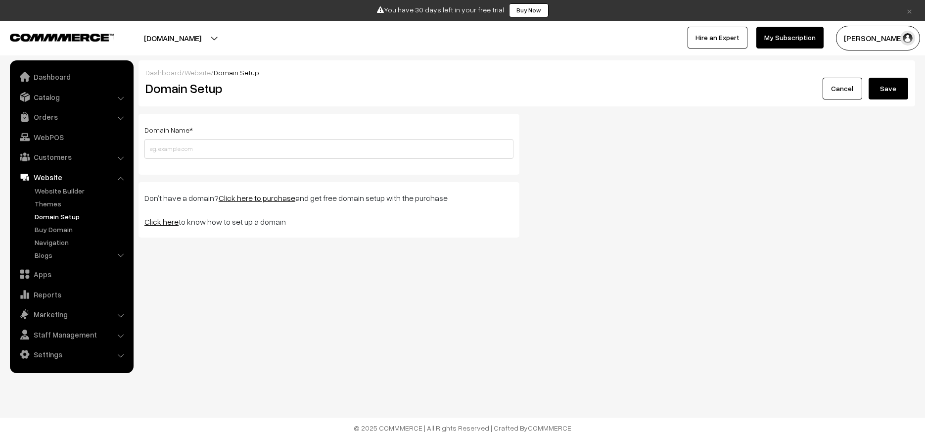
click at [157, 221] on link "Click here" at bounding box center [161, 222] width 34 height 10
